Goal: Use online tool/utility: Utilize a website feature to perform a specific function

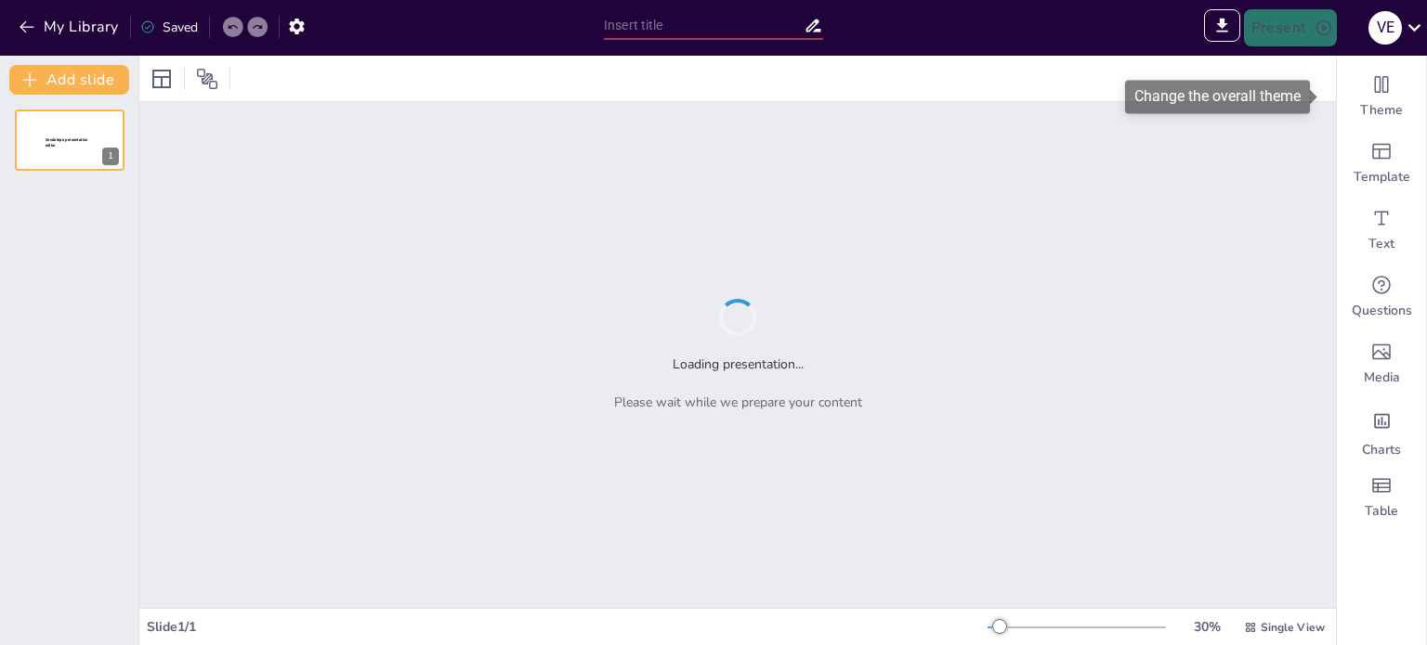
type input "Sendsteps presentation"
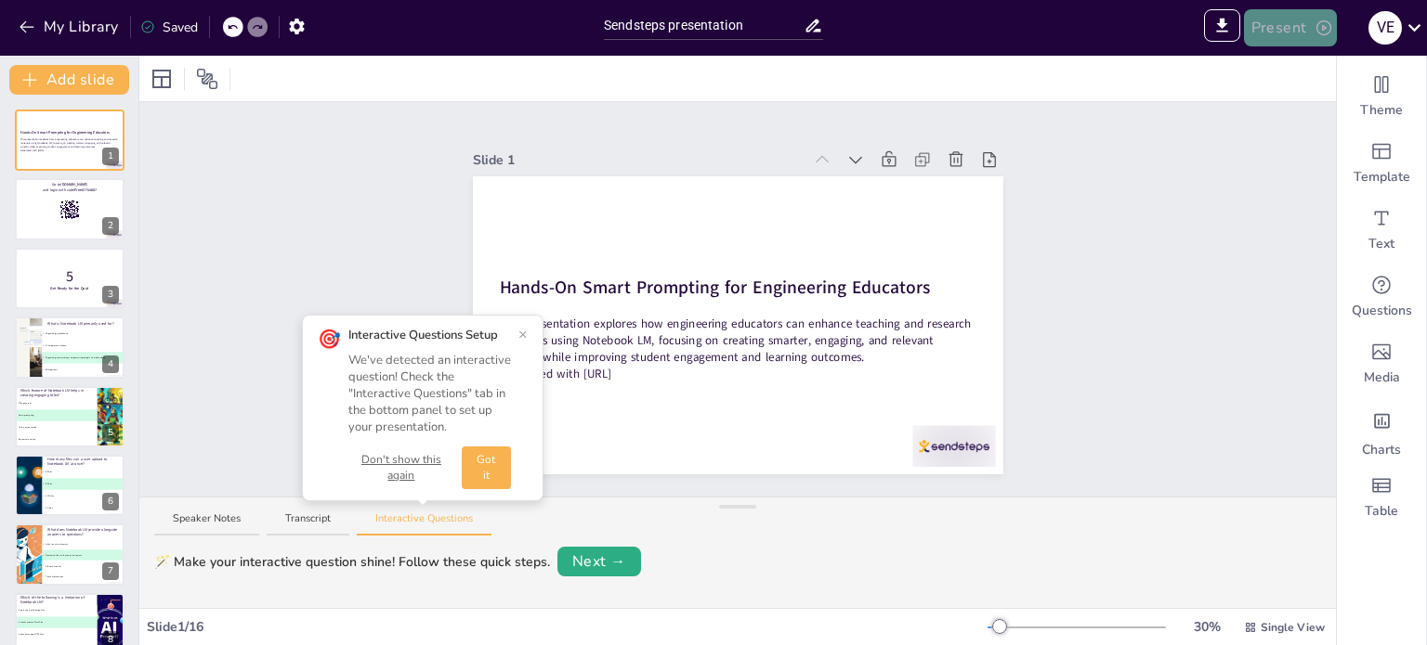
click at [1281, 33] on button "Present" at bounding box center [1290, 27] width 93 height 37
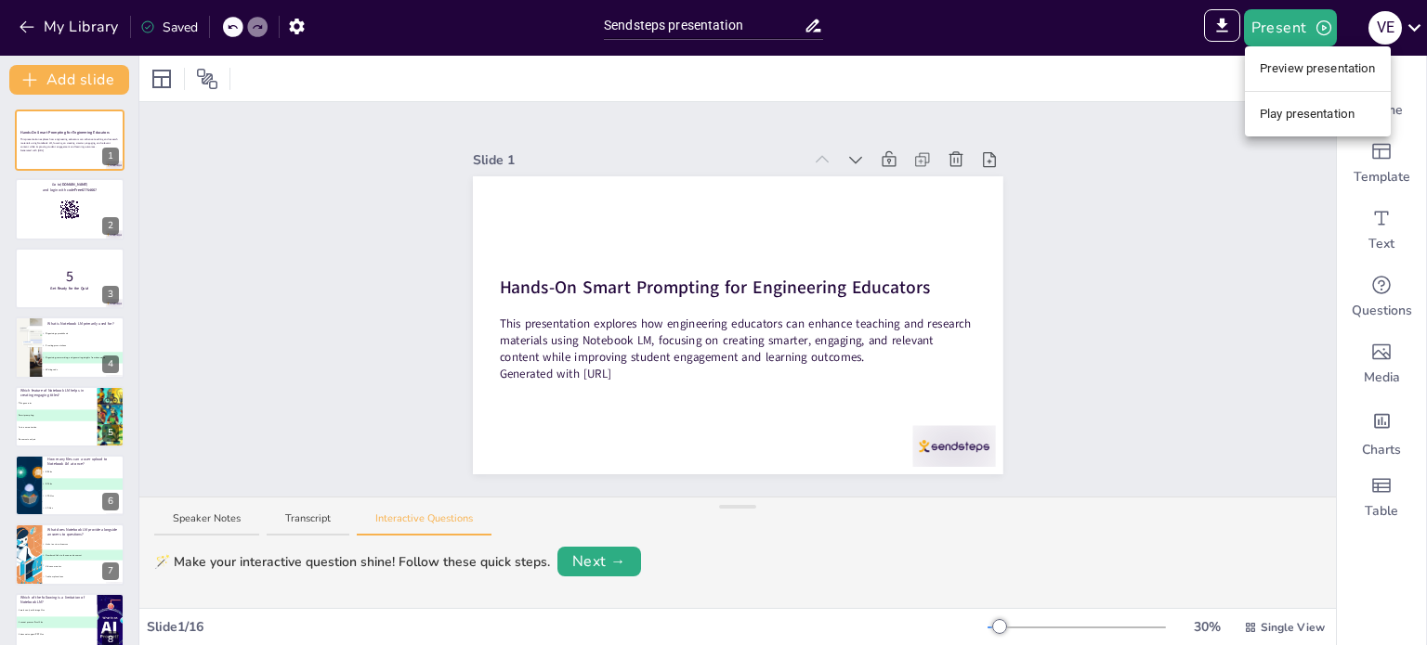
click at [1291, 110] on li "Play presentation" at bounding box center [1317, 114] width 146 height 30
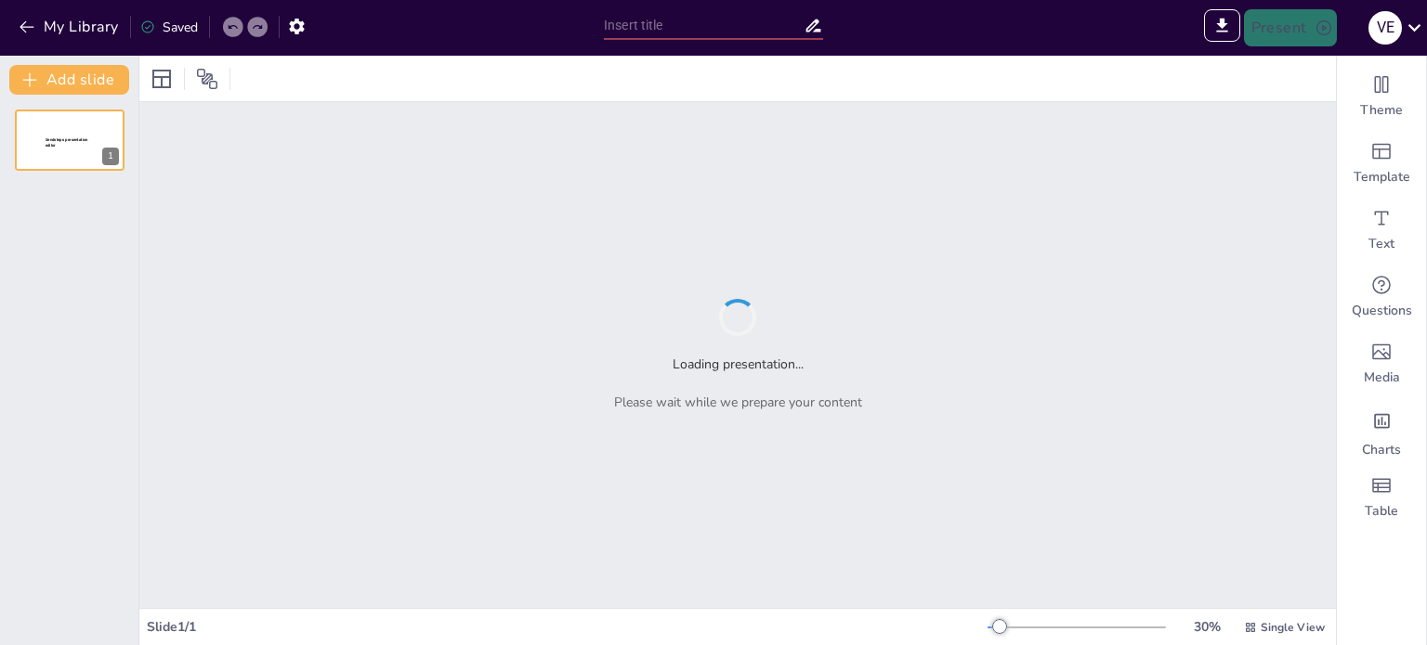
type input "Sendsteps presentation"
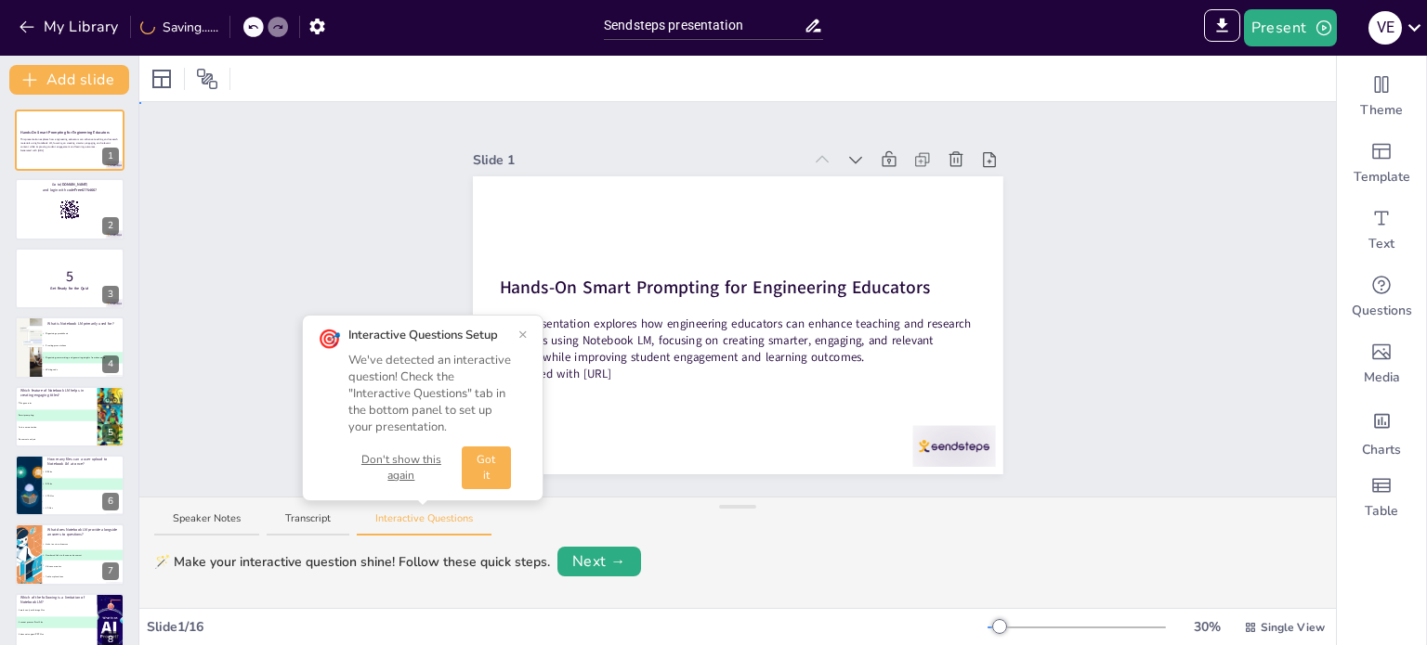
click at [1100, 397] on div "Slide 1 Hands-On Smart Prompting for Engineering Educators This presentation ex…" at bounding box center [737, 299] width 1196 height 395
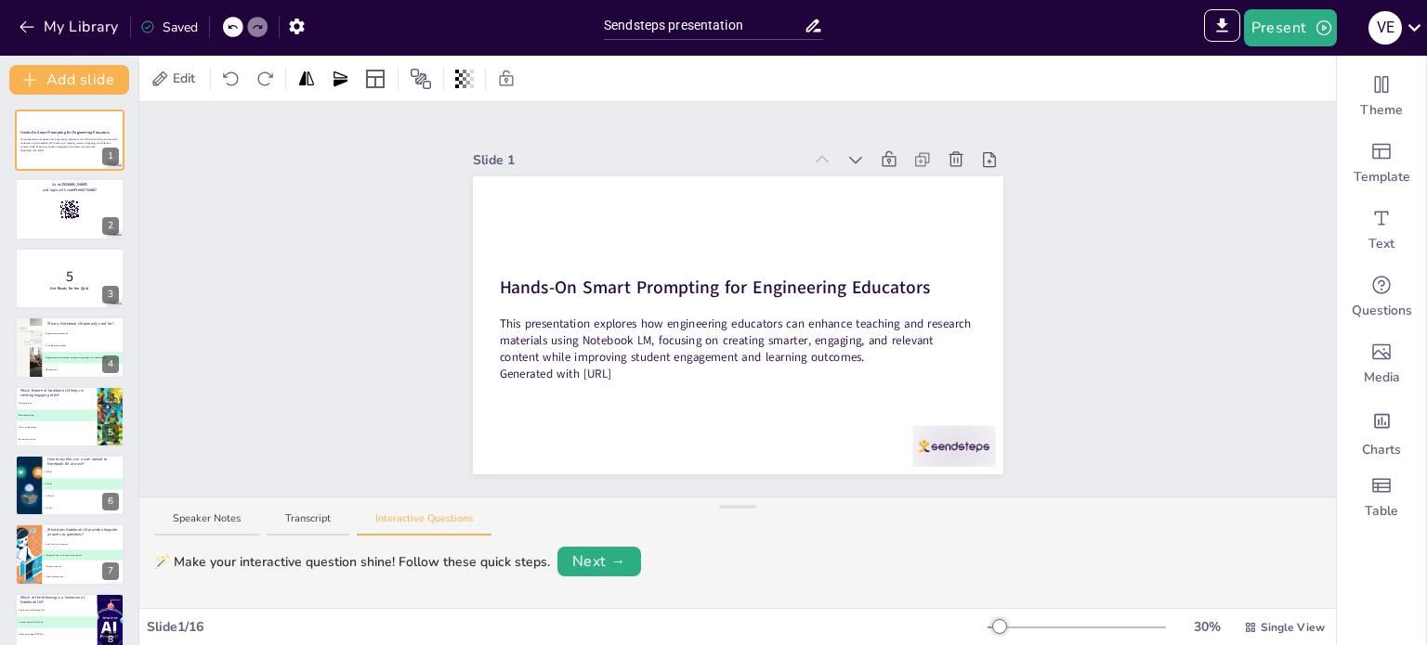
click at [1108, 374] on div "Slide 1 Hands-On Smart Prompting for Engineering Educators This presentation ex…" at bounding box center [737, 299] width 1196 height 395
